Goal: Task Accomplishment & Management: Use online tool/utility

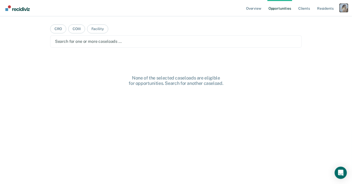
click at [348, 11] on div "Profile dropdown button" at bounding box center [344, 8] width 8 height 8
click at [305, 21] on link "Profile" at bounding box center [323, 21] width 41 height 4
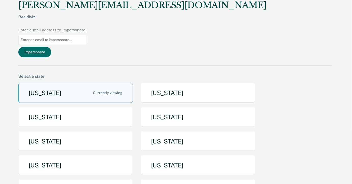
click at [87, 35] on input at bounding box center [52, 40] width 68 height 10
paste input "tiffany.stallbaum@iowa.gov"
type input "tiffany.stallbaum@iowa.gov"
click at [51, 47] on button "Impersonate" at bounding box center [34, 52] width 33 height 10
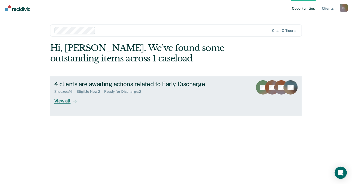
click at [127, 88] on div "Snoozed : 16 Eligible Now : 2 Ready for Discharge : 2" at bounding box center [143, 90] width 179 height 6
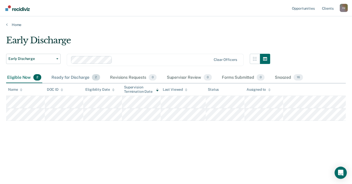
click at [69, 77] on div "Ready for Discharge 2" at bounding box center [75, 77] width 50 height 11
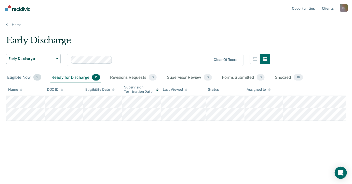
click at [19, 77] on div "Eligible Now 2" at bounding box center [24, 77] width 36 height 11
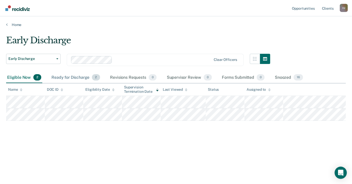
click at [59, 76] on div "Ready for Discharge 2" at bounding box center [75, 77] width 50 height 11
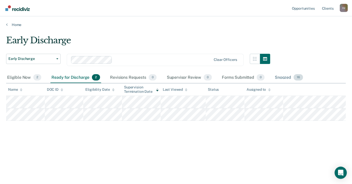
click at [292, 77] on div "Snoozed 16" at bounding box center [289, 77] width 30 height 11
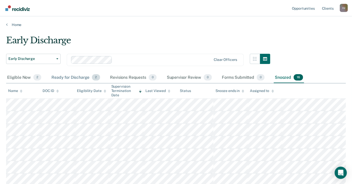
click at [77, 78] on div "Ready for Discharge 2" at bounding box center [75, 77] width 50 height 11
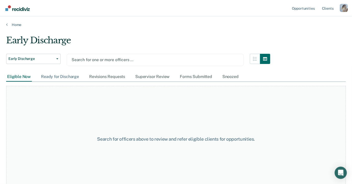
click at [62, 76] on div "Ready for Discharge" at bounding box center [60, 76] width 40 height 9
click at [95, 74] on div "Revisions Requests" at bounding box center [107, 76] width 38 height 9
